Goal: Check status: Check status

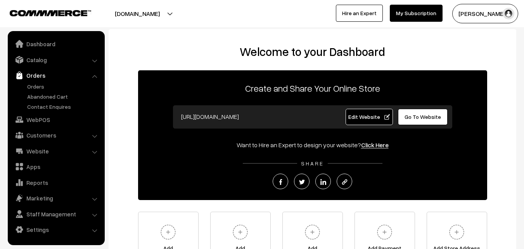
click at [37, 83] on link "Orders" at bounding box center [63, 86] width 77 height 8
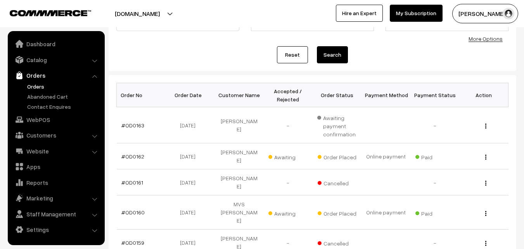
scroll to position [78, 0]
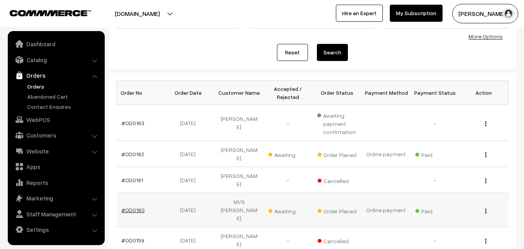
click at [130, 206] on link "#OD0160" at bounding box center [132, 209] width 23 height 7
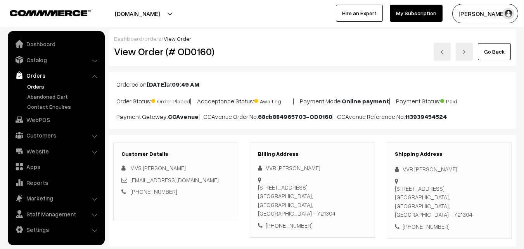
click at [35, 87] on link "Orders" at bounding box center [63, 86] width 77 height 8
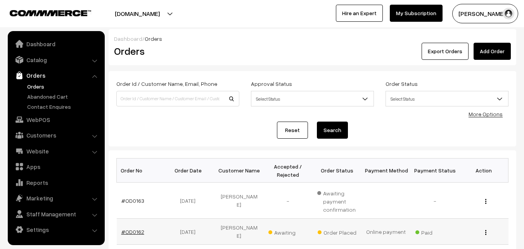
click at [138, 231] on link "#OD0162" at bounding box center [132, 231] width 23 height 7
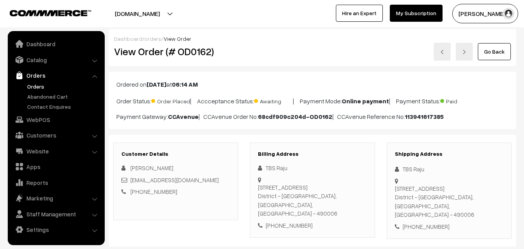
scroll to position [116, 0]
